Goal: Find specific page/section: Find specific page/section

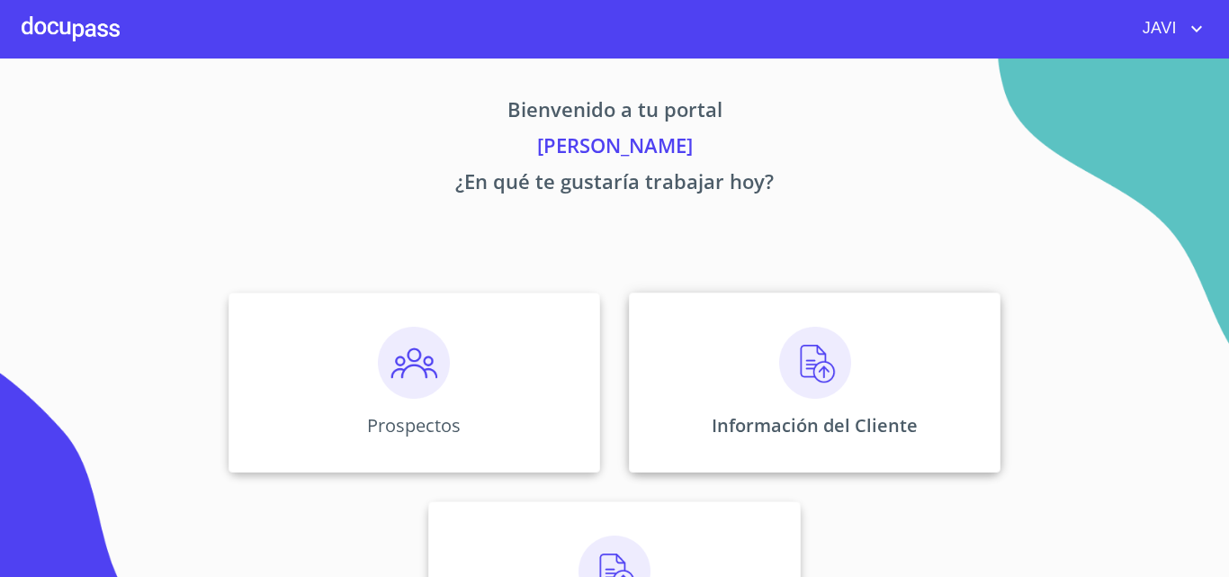
click at [819, 364] on img at bounding box center [815, 363] width 72 height 72
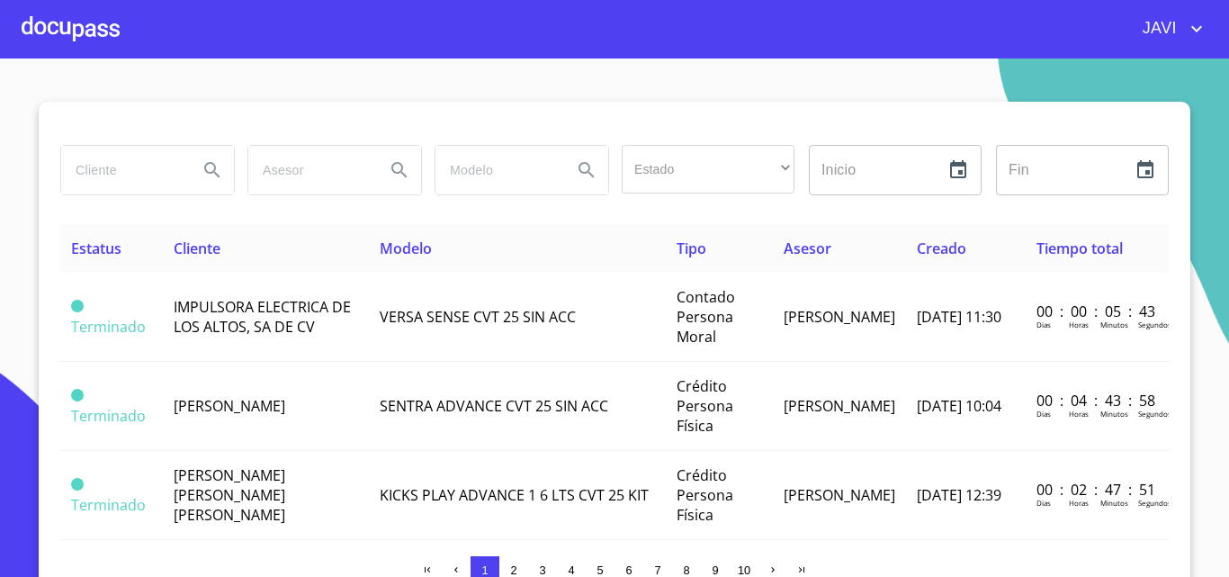
click at [94, 174] on input "search" at bounding box center [122, 170] width 122 height 49
type input "[PERSON_NAME]"
click at [204, 160] on icon "Search" at bounding box center [213, 170] width 22 height 22
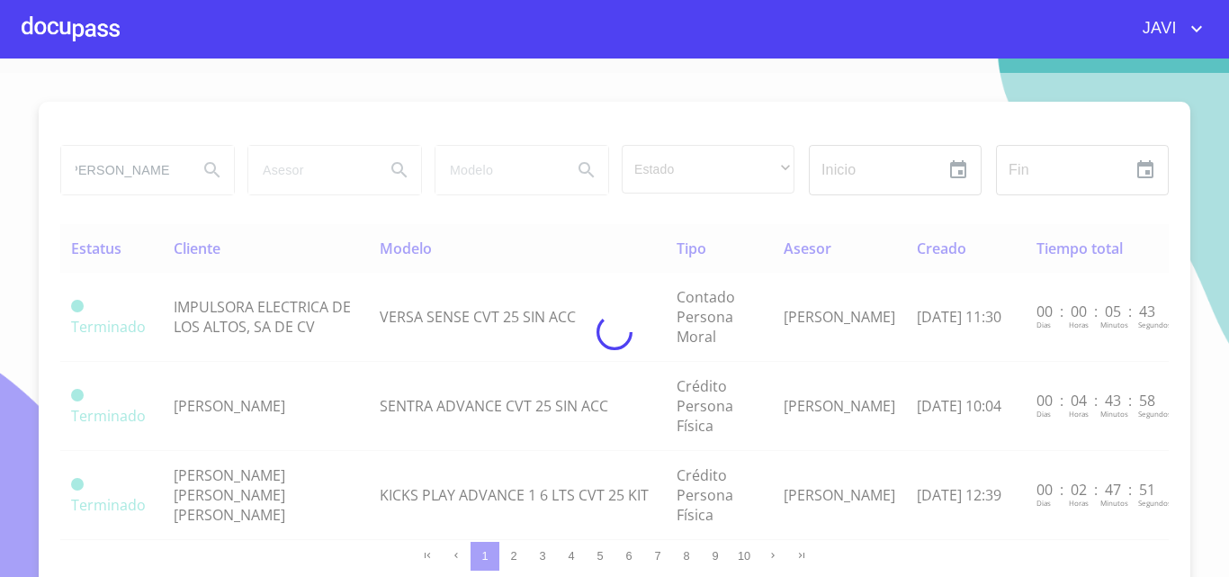
scroll to position [0, 0]
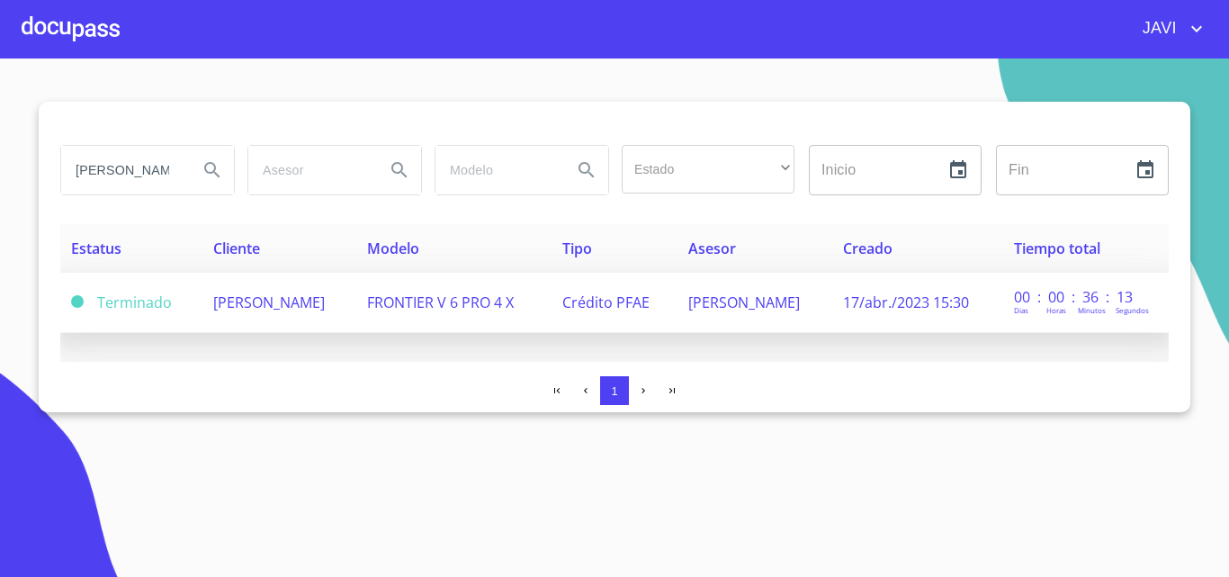
click at [325, 300] on span "[PERSON_NAME]" at bounding box center [269, 302] width 112 height 20
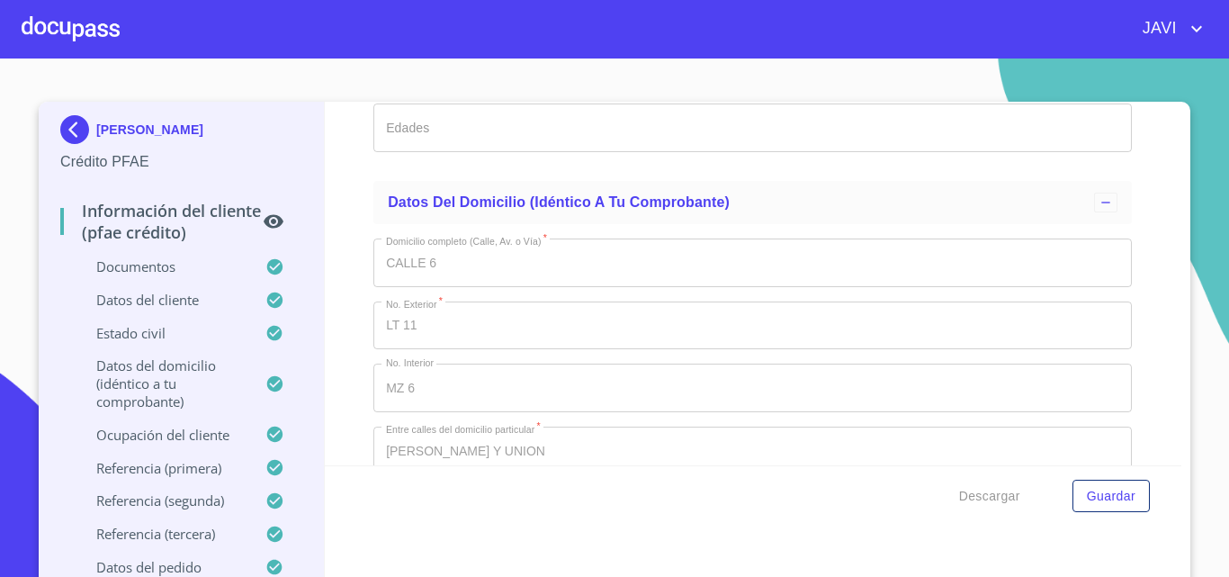
scroll to position [6569, 0]
click at [67, 30] on div at bounding box center [71, 29] width 98 height 58
